Goal: Task Accomplishment & Management: Use online tool/utility

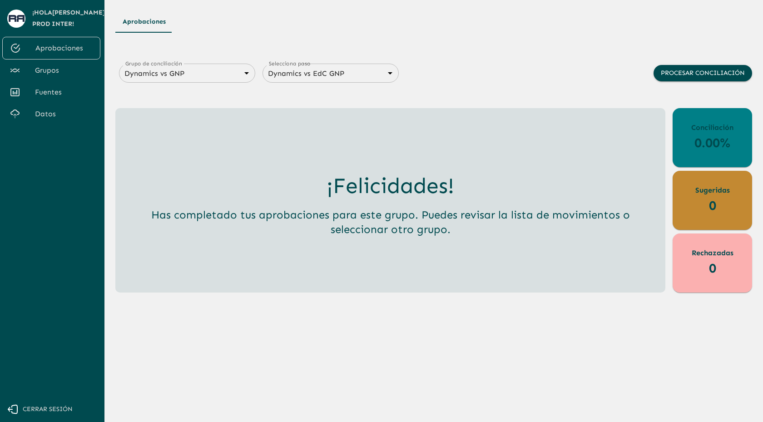
click at [40, 168] on div "¡Hola [PERSON_NAME] Prod Inter ! Aprobaciones Grupos Fuentes Datos Cerrar sesión" at bounding box center [50, 211] width 100 height 422
click at [41, 166] on div "¡Hola [PERSON_NAME] Prod Inter ! Aprobaciones Grupos Fuentes Datos Cerrar sesión" at bounding box center [50, 211] width 100 height 422
click at [182, 12] on div "Aprobaciones" at bounding box center [433, 22] width 636 height 22
click at [290, 25] on div "Aprobaciones" at bounding box center [433, 22] width 636 height 22
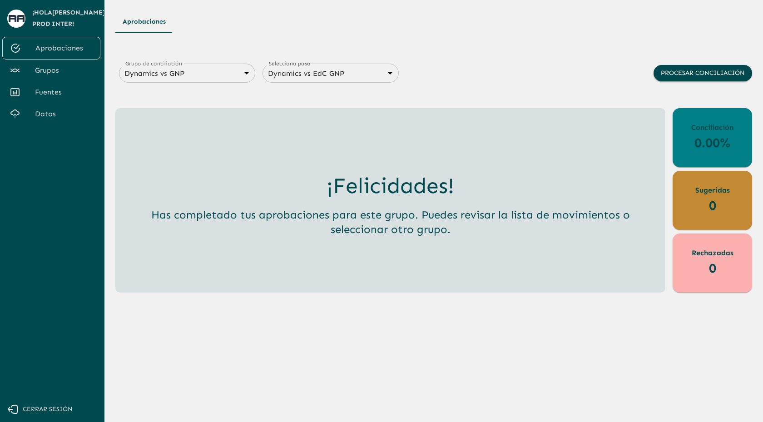
click at [374, 75] on body "Se están procesando los movimientos. Algunas acciones permanecerán deshabilitad…" at bounding box center [381, 211] width 763 height 422
click at [374, 75] on div at bounding box center [381, 211] width 763 height 422
click at [285, 39] on div "Aprobaciones Grupo de conciliación Dynamics vs GNP 6848843415205559d9cb70b5 Gru…" at bounding box center [433, 151] width 636 height 281
click at [368, 33] on div "Aprobaciones Grupo de conciliación Dynamics vs GNP 6848843415205559d9cb70b5 Gru…" at bounding box center [433, 151] width 636 height 281
click at [376, 33] on div "Aprobaciones Grupo de conciliación Dynamics vs GNP 6848843415205559d9cb70b5 Gru…" at bounding box center [433, 151] width 636 height 281
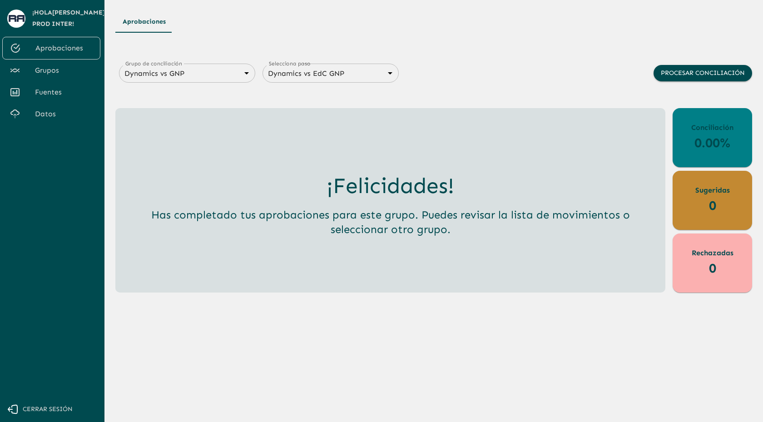
click at [199, 74] on body "Se están procesando los movimientos. Algunas acciones permanecerán deshabilitad…" at bounding box center [381, 211] width 763 height 422
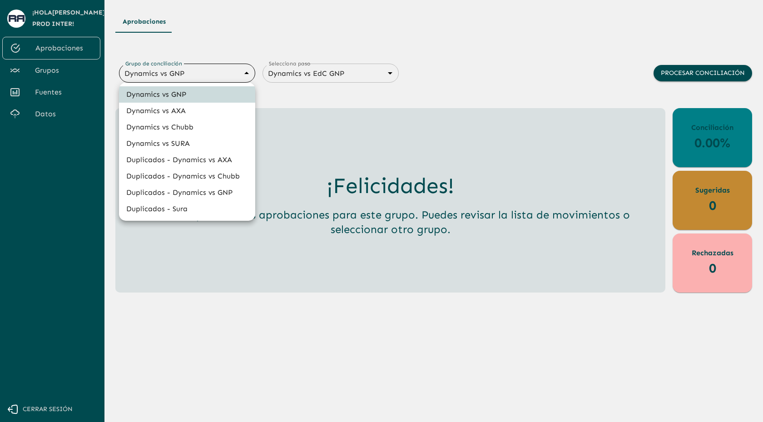
click at [195, 141] on li "Dynamics vs SURA" at bounding box center [187, 143] width 136 height 16
type input "68d558db3b2e539d2514dabf"
type input "68d558ce6259dbec3a958864"
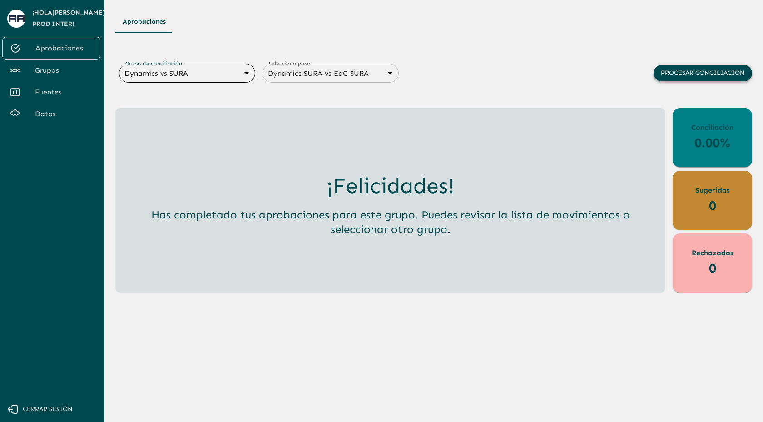
click at [689, 69] on button "Procesar conciliación" at bounding box center [702, 73] width 98 height 17
